Goal: Task Accomplishment & Management: Manage account settings

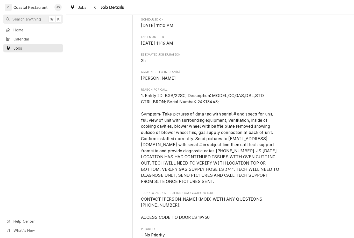
scroll to position [184, 0]
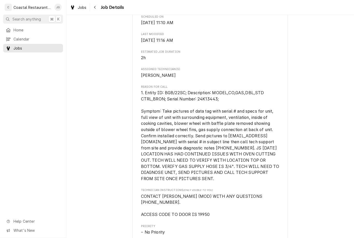
click at [27, 29] on span "Home" at bounding box center [36, 29] width 47 height 5
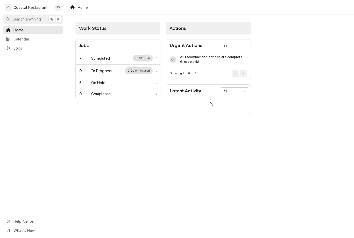
click at [111, 57] on div "7 Scheduled 1 Past Due" at bounding box center [115, 58] width 73 height 7
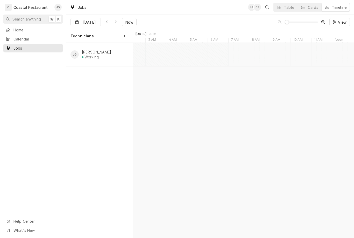
type input "Aug 22"
click at [255, 60] on div "Sodel Concepts | Bethany Beach, 19930" at bounding box center [264, 60] width 33 height 4
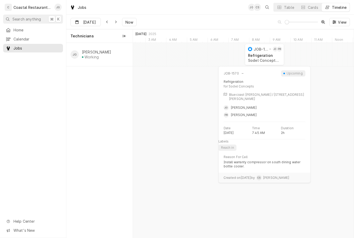
click at [264, 58] on div "Sodel Concepts | Bethany Beach, 19930" at bounding box center [264, 60] width 33 height 4
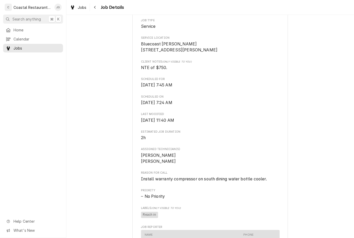
scroll to position [104, 0]
click at [26, 28] on span "Home" at bounding box center [36, 29] width 47 height 5
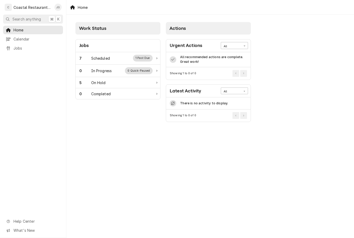
click at [109, 57] on div "Scheduled" at bounding box center [100, 58] width 19 height 5
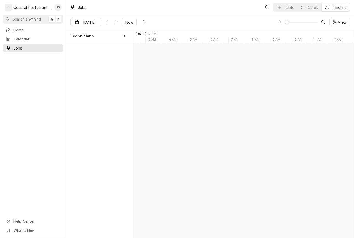
scroll to position [0, 4378]
click at [127, 22] on span "Now" at bounding box center [130, 21] width 10 height 5
type input "Aug 21"
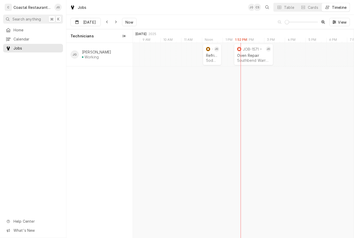
click at [250, 54] on div "Oven Repair" at bounding box center [253, 55] width 33 height 4
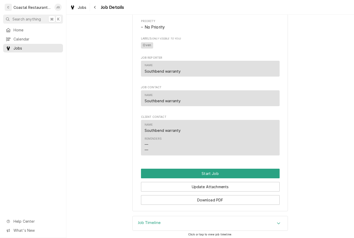
scroll to position [389, 0]
click at [218, 169] on button "Start Job" at bounding box center [210, 174] width 139 height 10
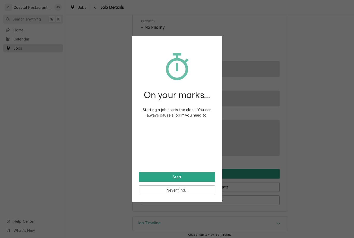
click at [186, 175] on button "Start" at bounding box center [177, 177] width 76 height 10
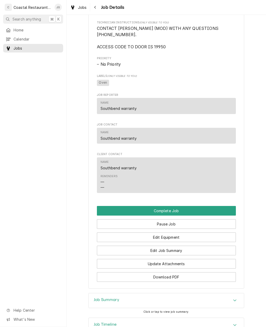
scroll to position [364, 0]
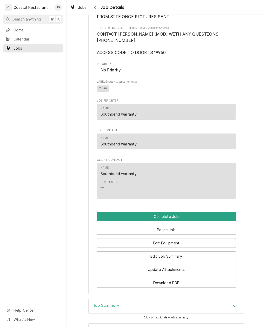
click at [1, 238] on div "Help Center What's New" at bounding box center [33, 315] width 66 height 24
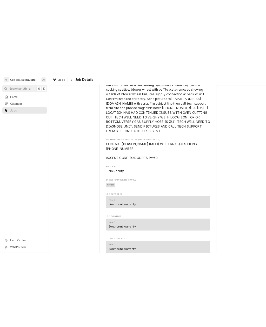
scroll to position [304, 0]
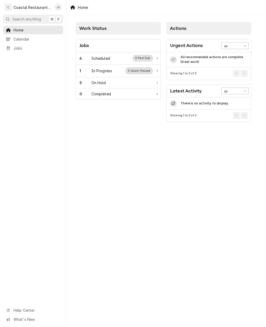
click at [115, 53] on div "6 Scheduled 0 Past Due" at bounding box center [118, 58] width 85 height 12
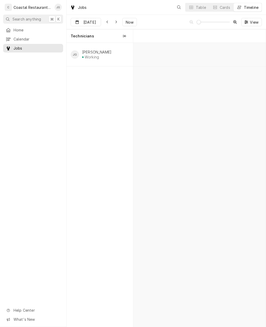
scroll to position [0, 2619]
click at [257, 55] on div "Oven Repair" at bounding box center [253, 55] width 33 height 4
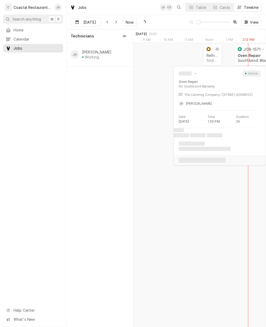
click at [246, 55] on div "Oven Repair" at bounding box center [253, 55] width 33 height 4
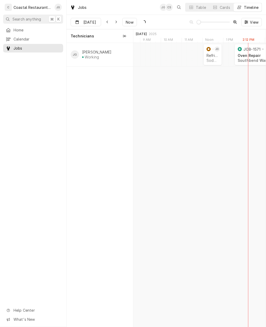
click at [243, 52] on div "Oven Repair Southbend Warranty | [GEOGRAPHIC_DATA], 19950" at bounding box center [253, 57] width 35 height 11
click at [250, 57] on div "Oven Repair Southbend Warranty | [GEOGRAPHIC_DATA], 19950" at bounding box center [253, 57] width 35 height 11
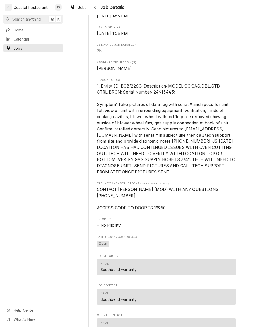
scroll to position [209, 0]
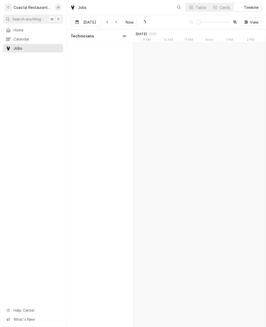
scroll to position [0, 2619]
click at [250, 55] on div "Oven Repair" at bounding box center [253, 55] width 33 height 4
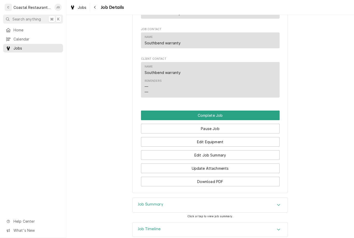
scroll to position [463, 0]
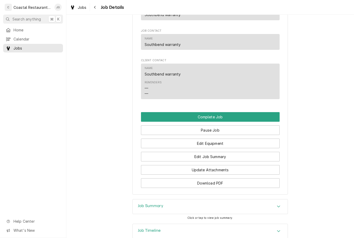
click at [222, 152] on button "Edit Job Summary" at bounding box center [210, 157] width 139 height 10
